Goal: Task Accomplishment & Management: Manage account settings

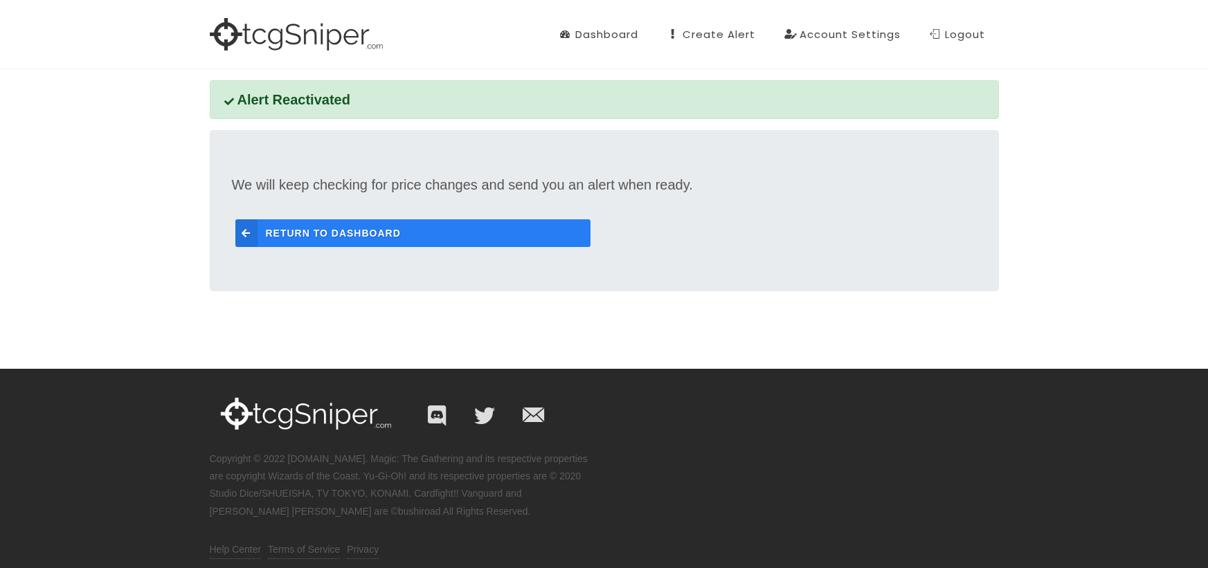
click at [328, 234] on span "Return to Dashboard" at bounding box center [333, 233] width 135 height 28
click at [360, 235] on span "Return to Dashboard" at bounding box center [333, 233] width 135 height 28
